Goal: Task Accomplishment & Management: Use online tool/utility

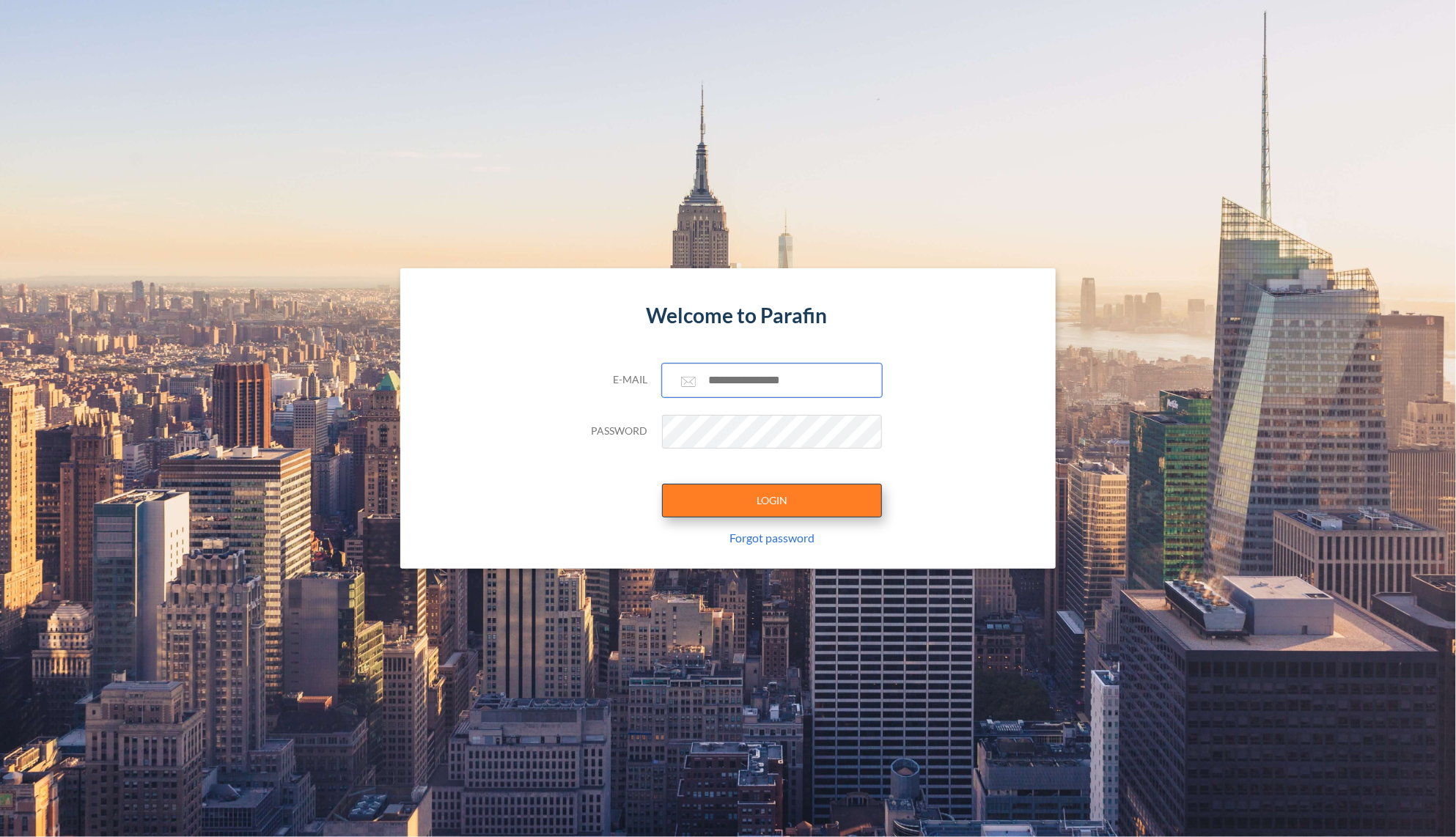
type input "**********"
click at [762, 490] on button "LOGIN" at bounding box center [772, 501] width 220 height 34
type input "**********"
